Goal: Transaction & Acquisition: Purchase product/service

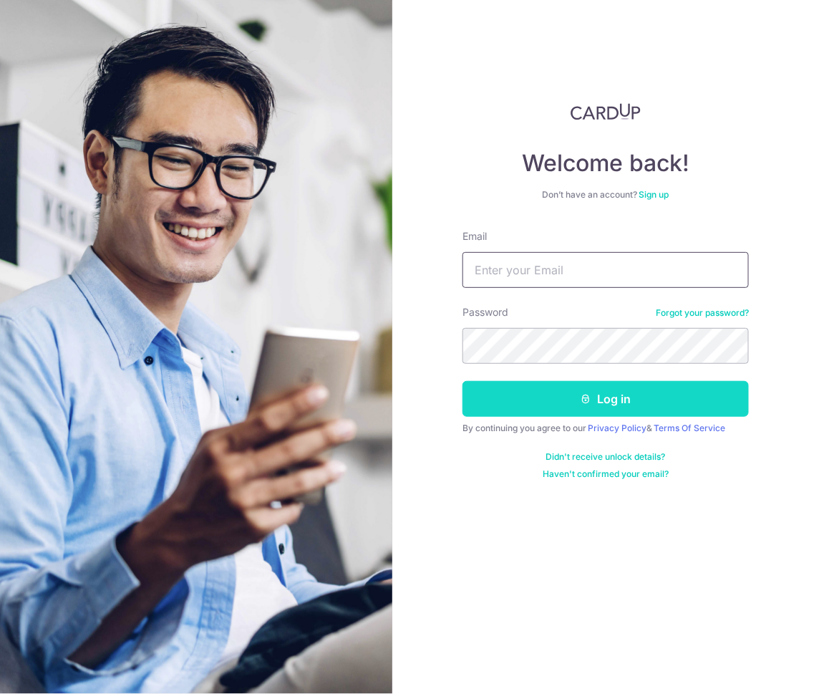
type input "jon.bong@jeb-int.co"
click at [567, 394] on button "Log in" at bounding box center [605, 399] width 286 height 36
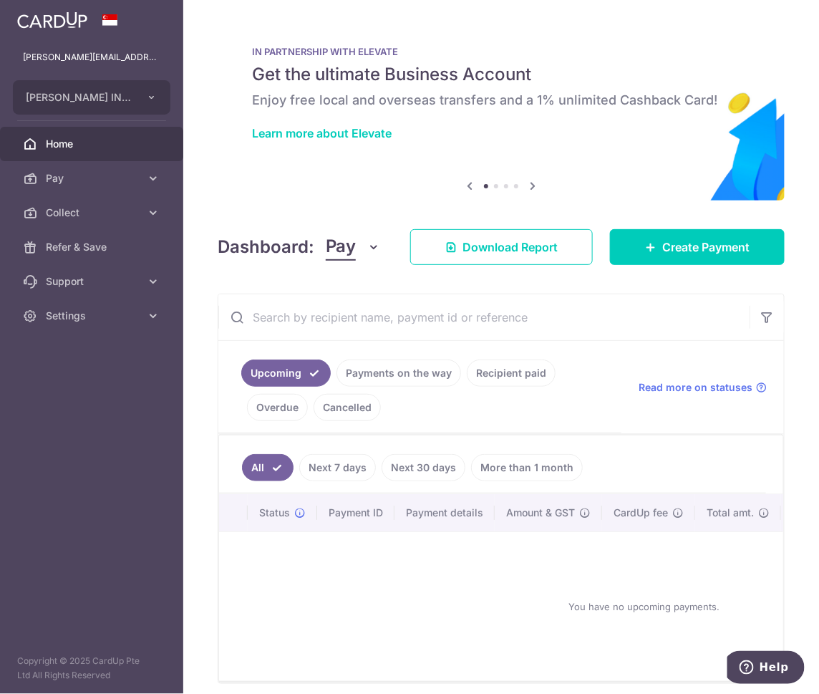
scroll to position [67, 0]
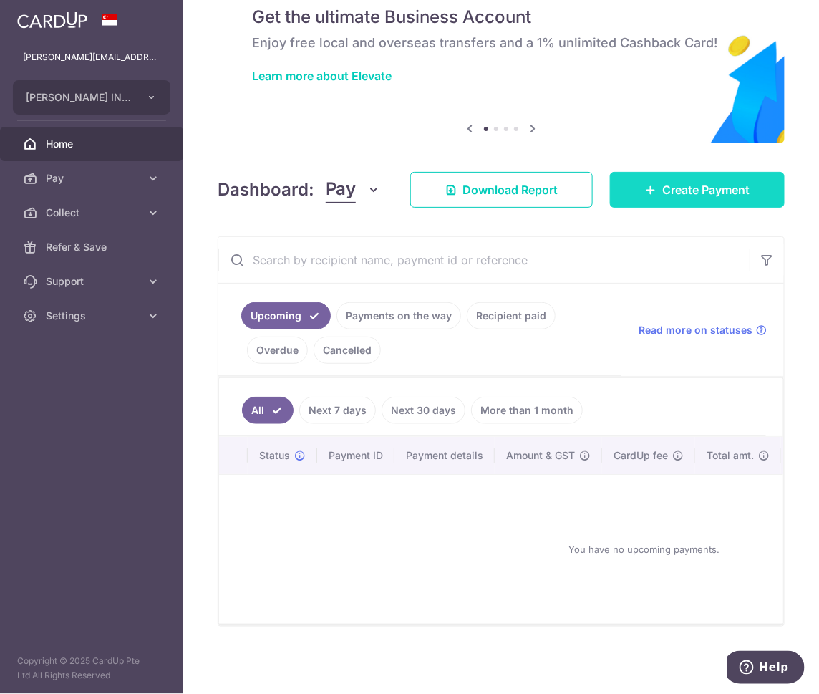
click at [645, 184] on icon at bounding box center [650, 189] width 11 height 11
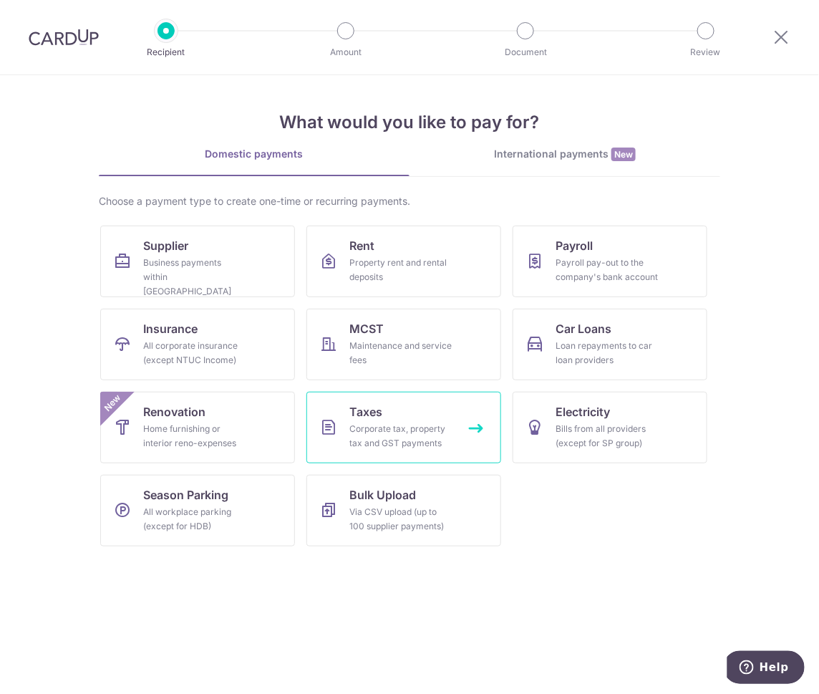
click at [420, 427] on div "Corporate tax, property tax and GST payments" at bounding box center [400, 436] width 103 height 29
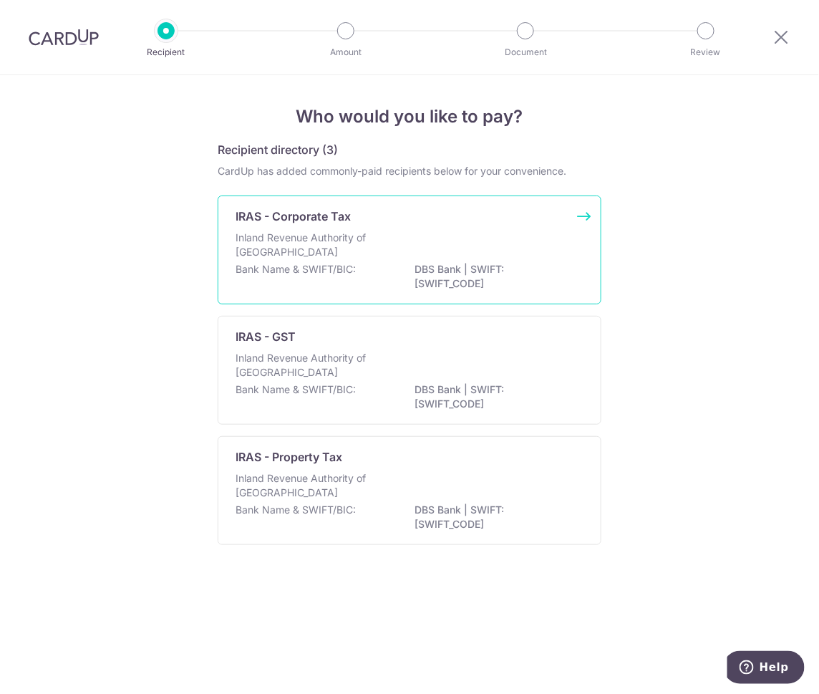
click at [415, 282] on p "DBS Bank | SWIFT: DBSSSGSGXXX" at bounding box center [494, 276] width 160 height 29
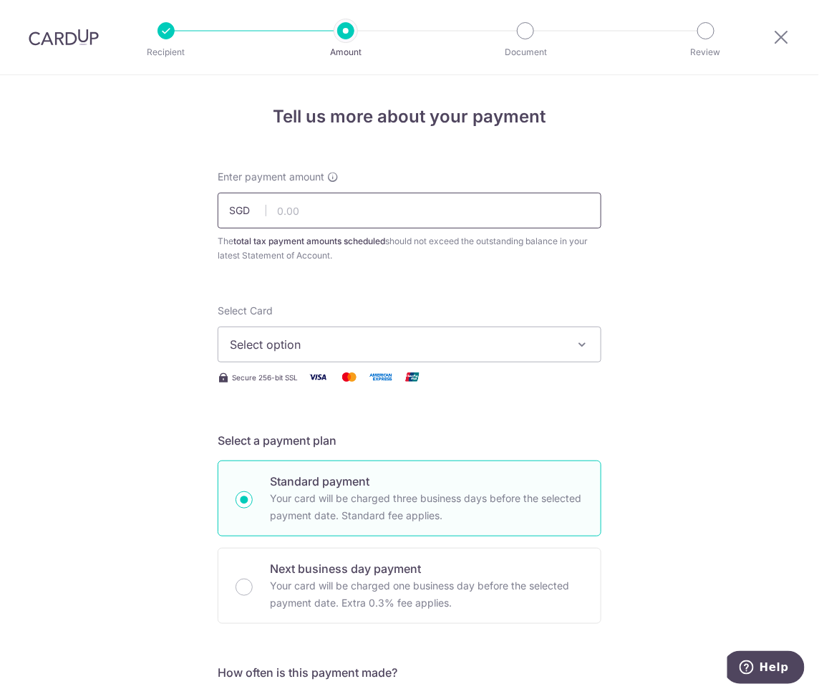
click at [553, 208] on input "text" at bounding box center [410, 211] width 384 height 36
type input "5,852.74"
click at [514, 356] on button "Select option" at bounding box center [410, 344] width 384 height 36
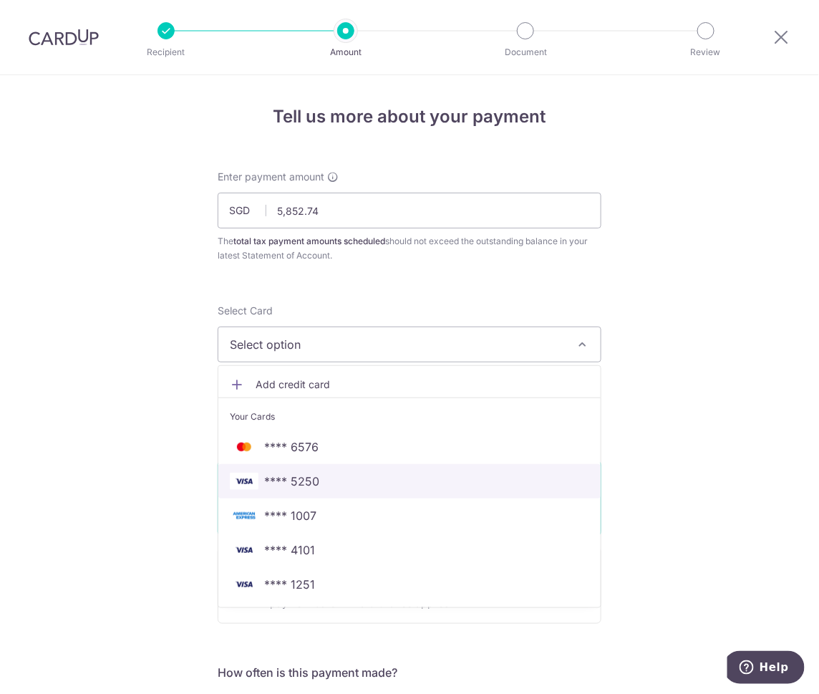
click at [443, 480] on span "**** 5250" at bounding box center [409, 480] width 359 height 17
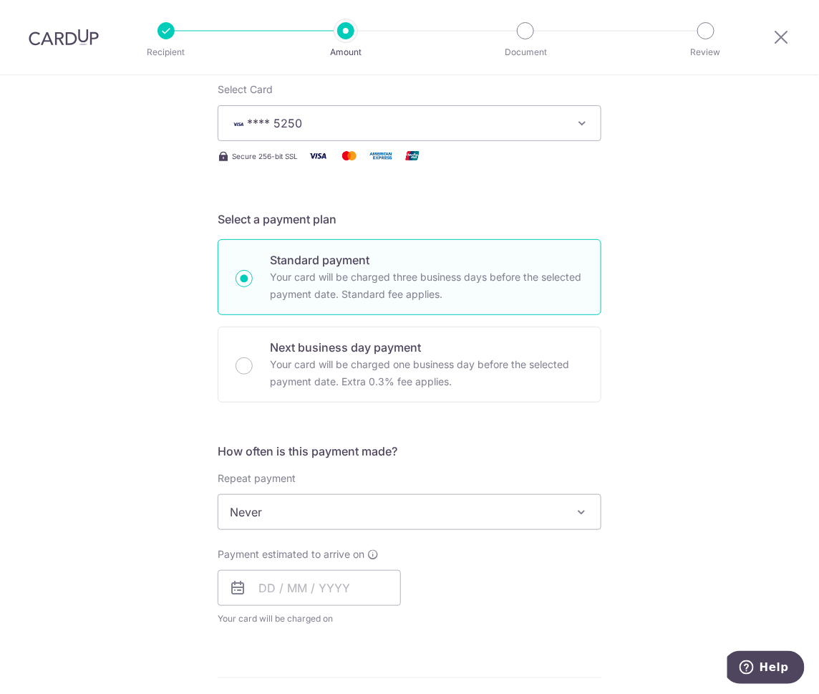
scroll to position [301, 0]
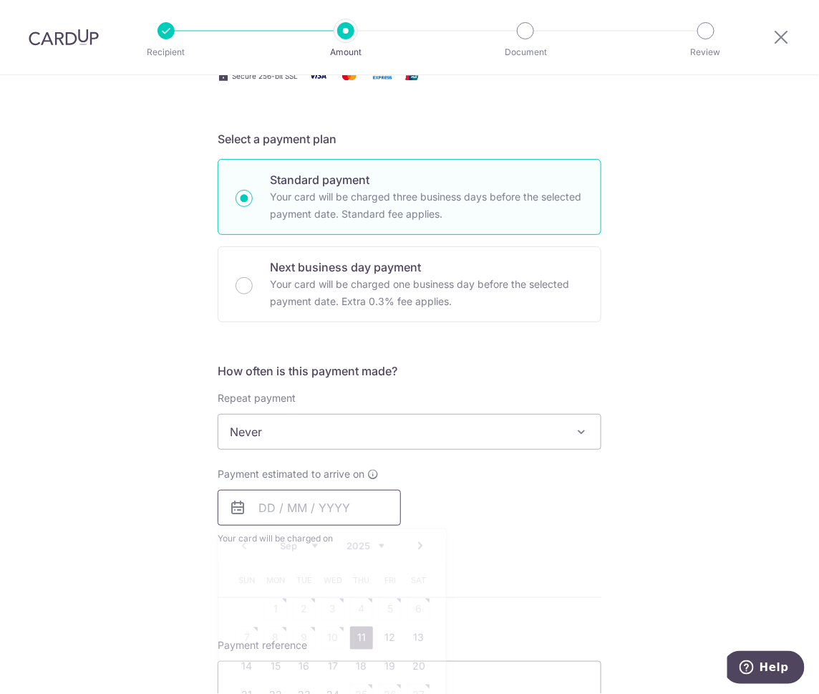
click at [286, 510] on input "text" at bounding box center [309, 508] width 183 height 36
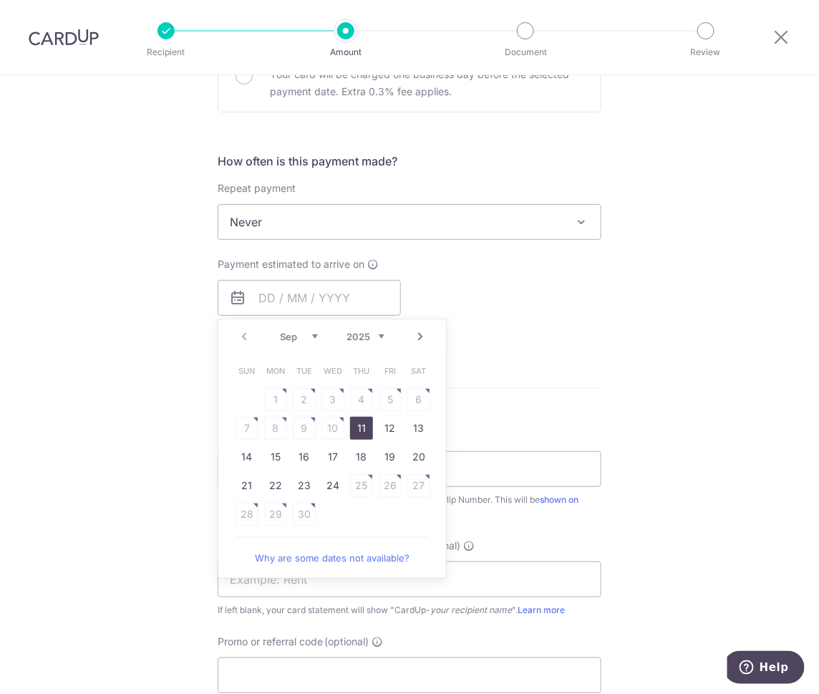
click at [364, 430] on link "11" at bounding box center [361, 428] width 23 height 23
type input "11/09/2025"
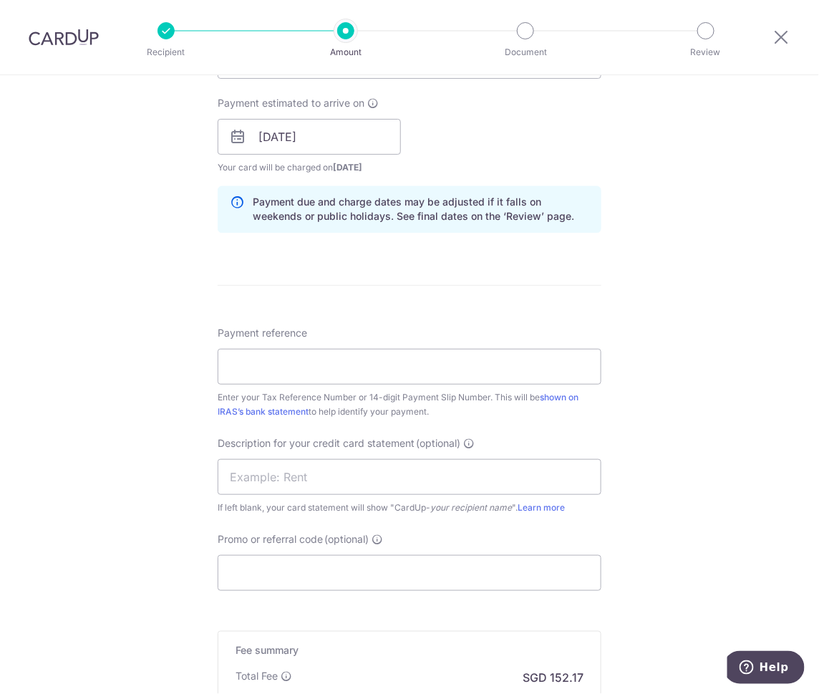
scroll to position [678, 0]
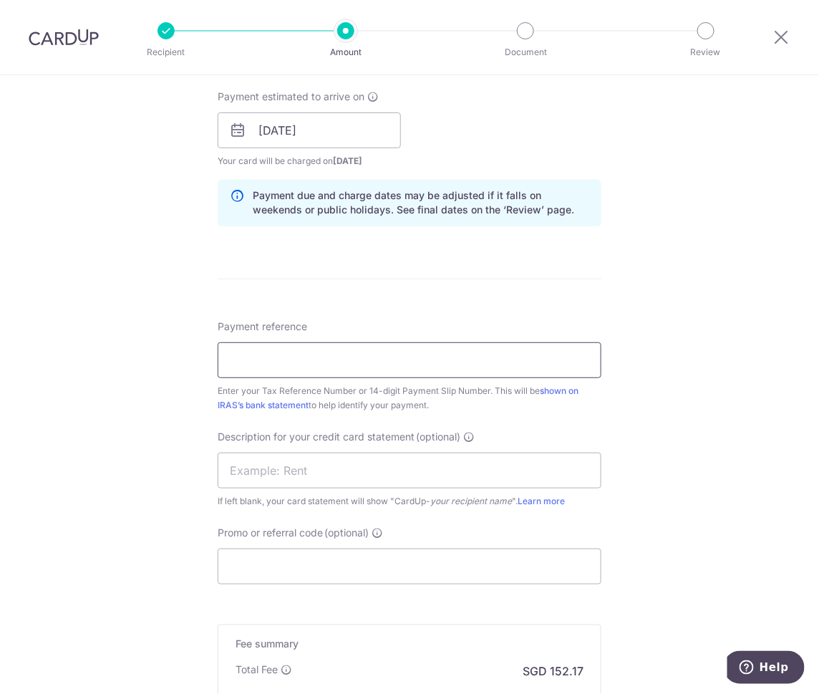
click at [406, 356] on input "Payment reference" at bounding box center [410, 360] width 384 height 36
paste input "15812180309043"
type input "15812180309043"
click at [367, 462] on input "text" at bounding box center [410, 470] width 384 height 36
type input "IRASCORPTAX"
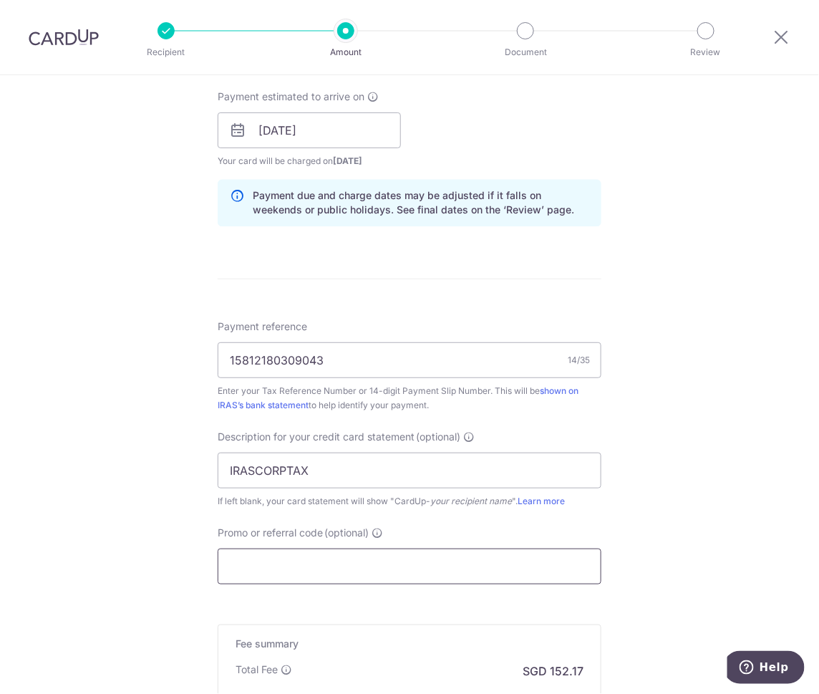
click at [362, 572] on input "Promo or referral code (optional)" at bounding box center [410, 566] width 384 height 36
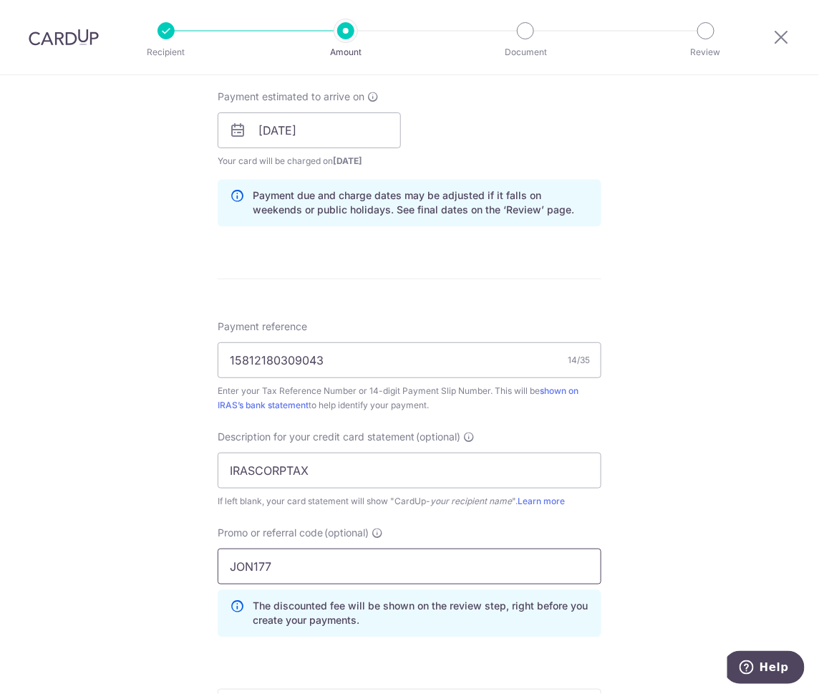
type input "JON177"
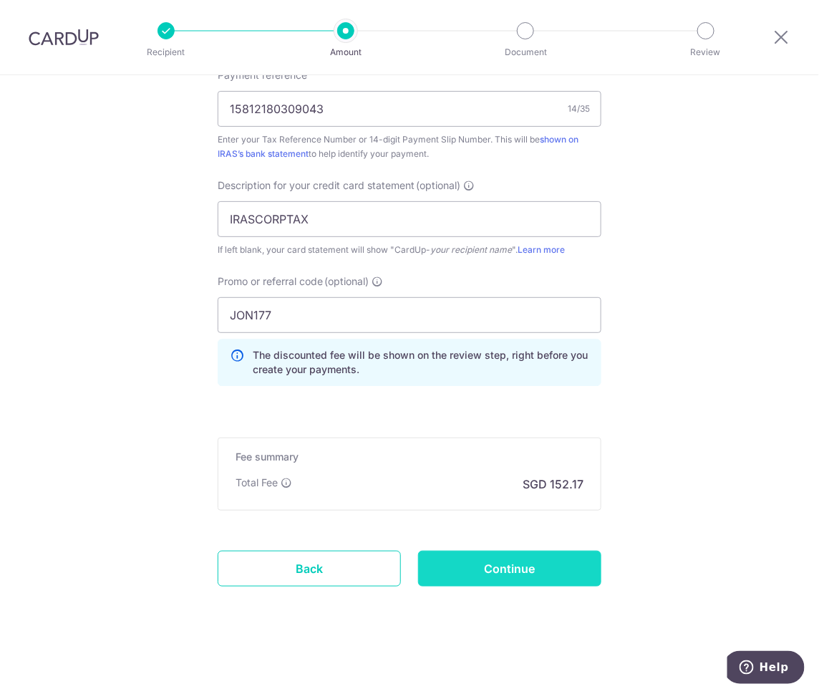
click at [462, 563] on input "Continue" at bounding box center [509, 568] width 183 height 36
type input "Create Schedule"
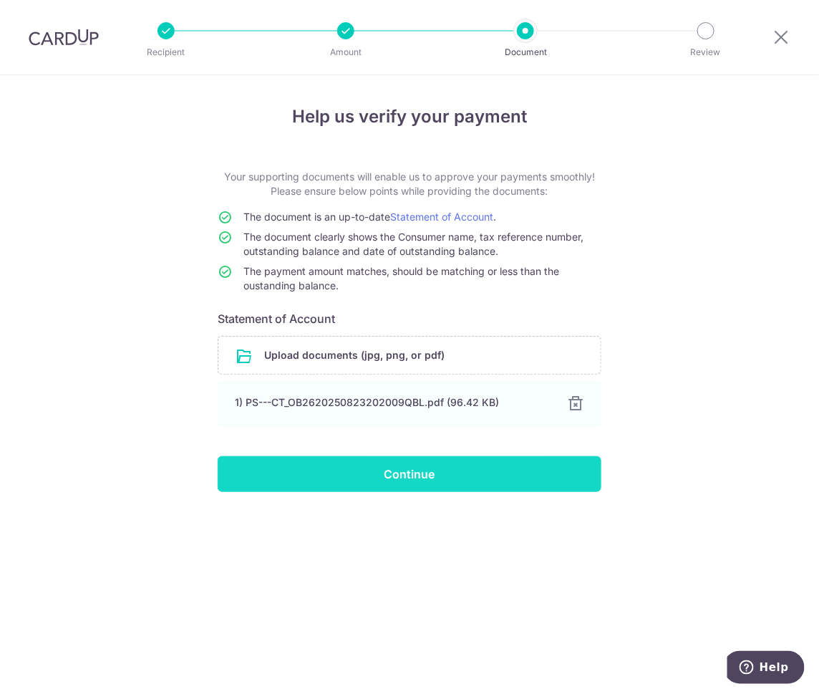
click at [419, 473] on input "Continue" at bounding box center [410, 474] width 384 height 36
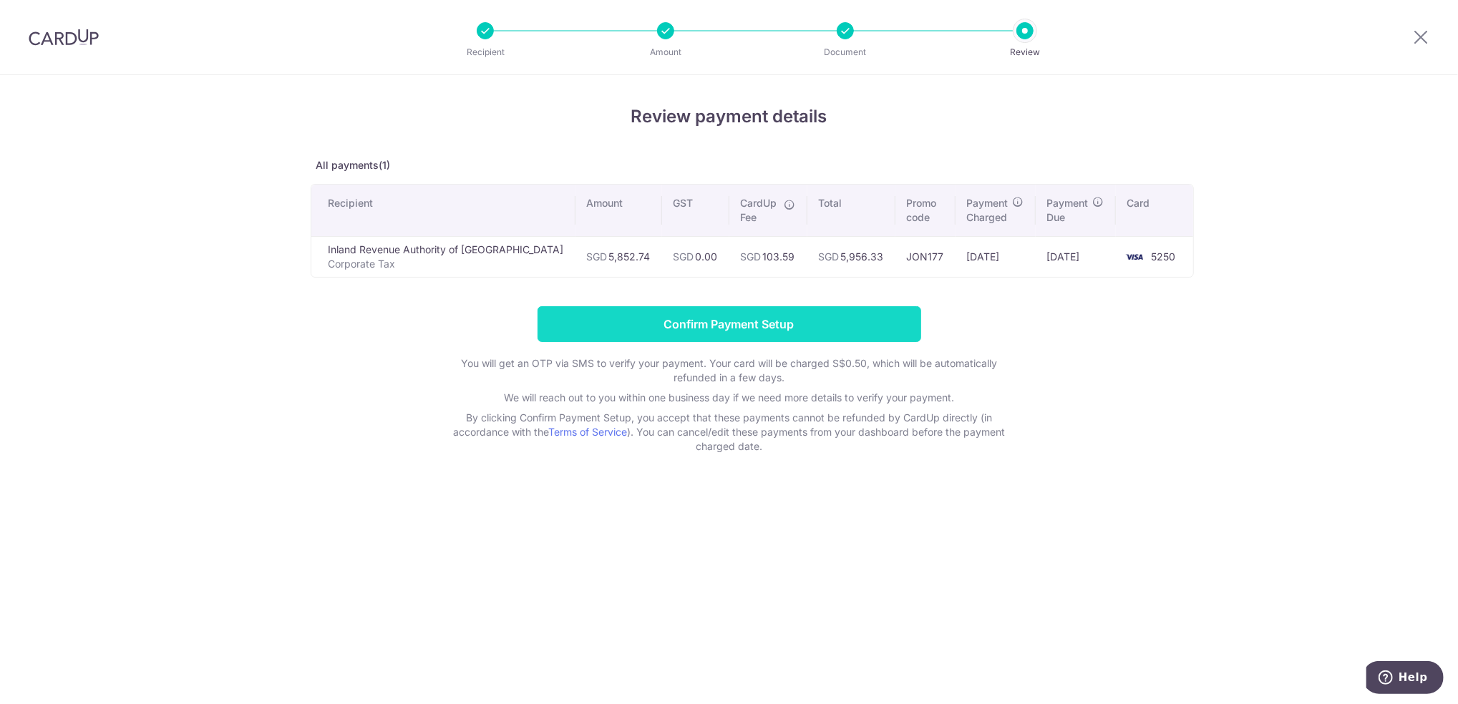
click at [710, 323] on input "Confirm Payment Setup" at bounding box center [729, 324] width 384 height 36
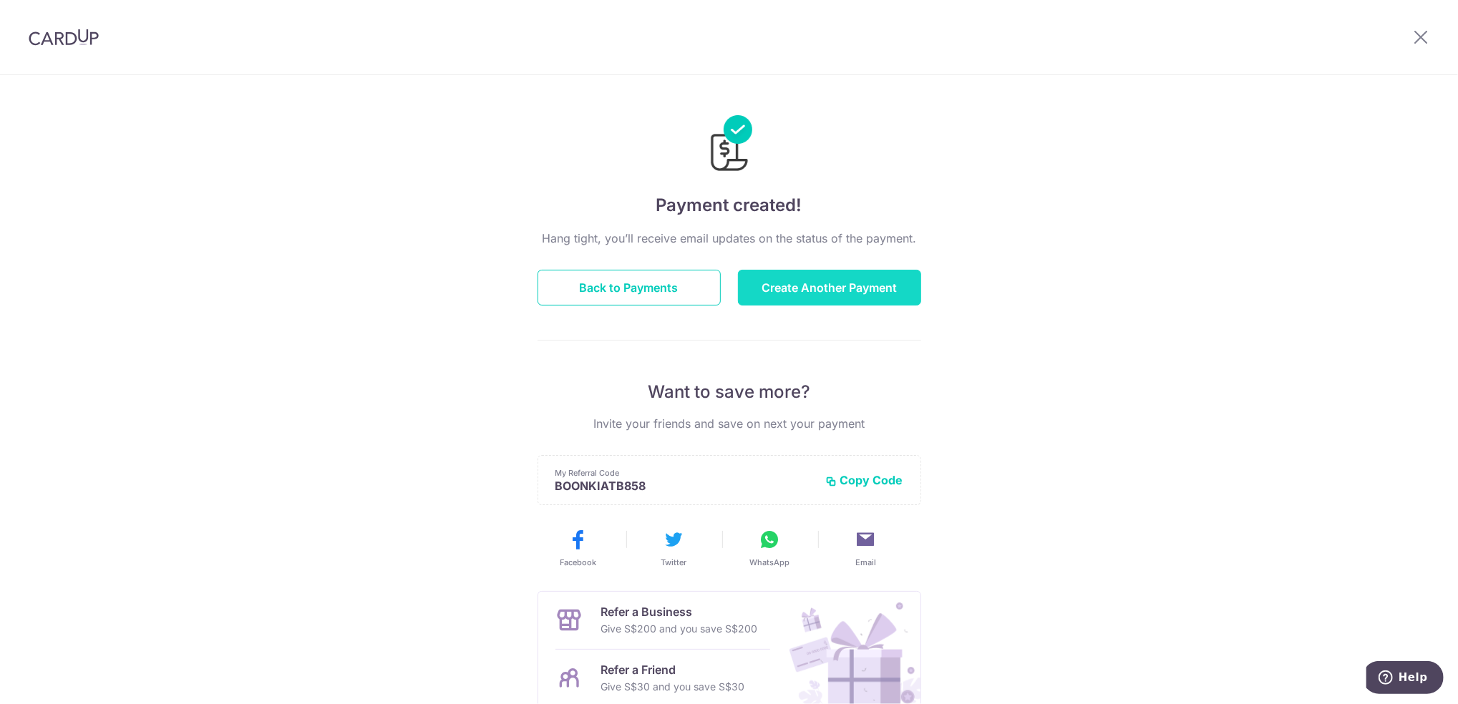
click at [794, 300] on button "Create Another Payment" at bounding box center [829, 288] width 183 height 36
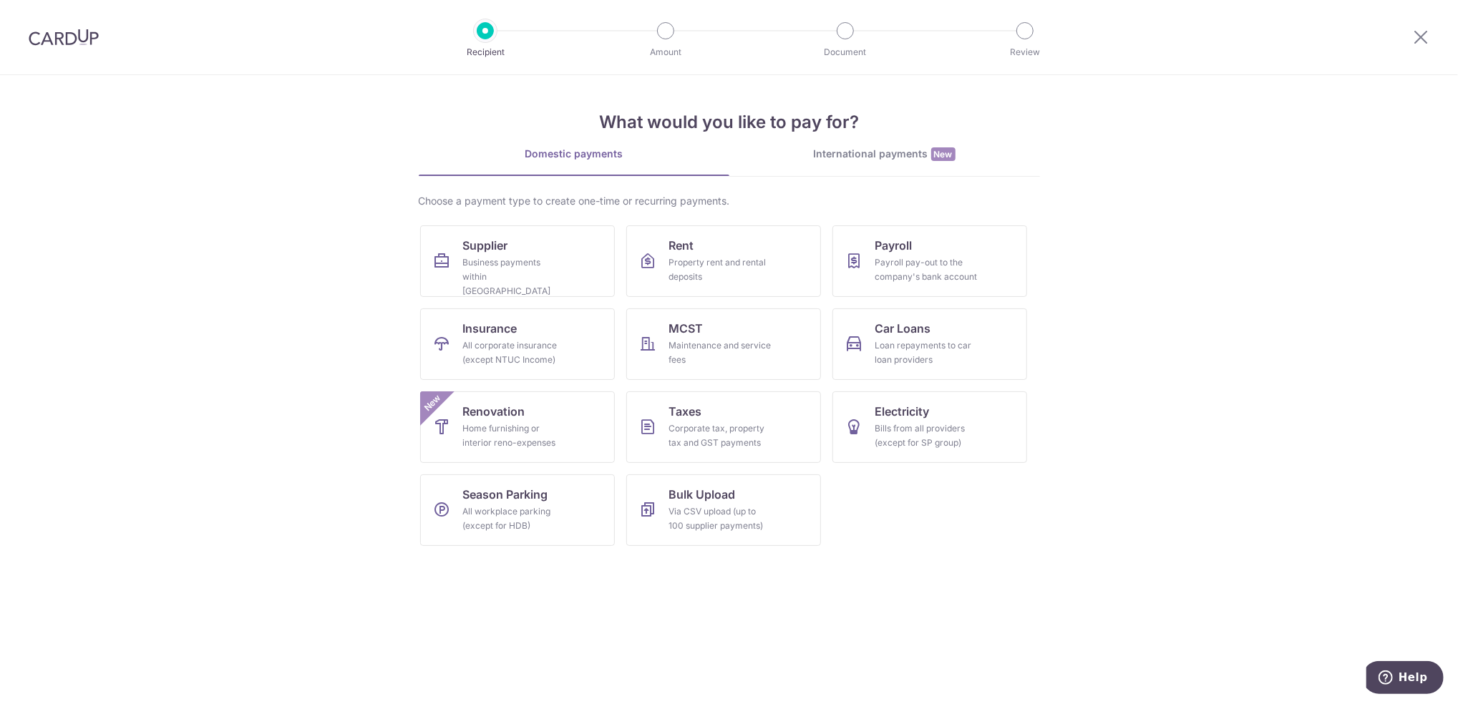
click at [1321, 351] on section "What would you like to pay for? Domestic payments International payments New Ch…" at bounding box center [729, 389] width 1458 height 629
